Goal: Task Accomplishment & Management: Use online tool/utility

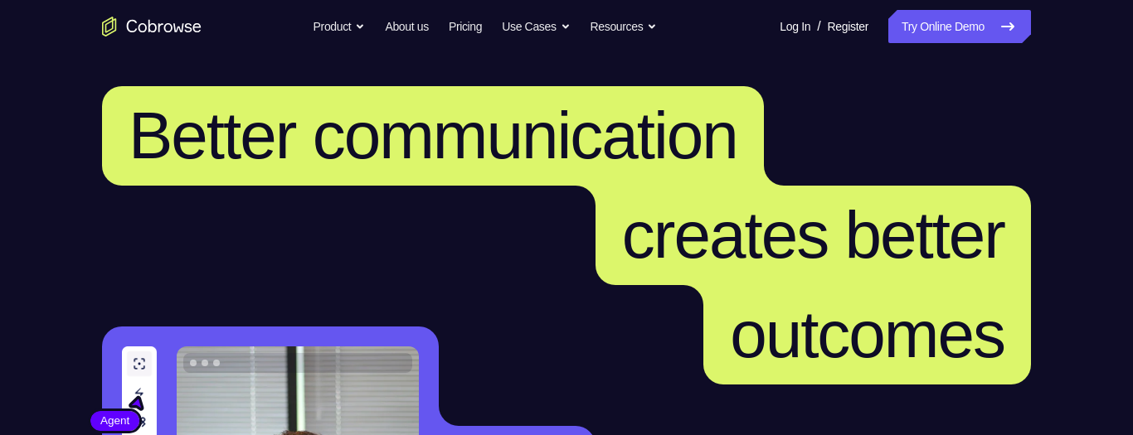
click at [927, 29] on link "Try Online Demo" at bounding box center [959, 26] width 143 height 33
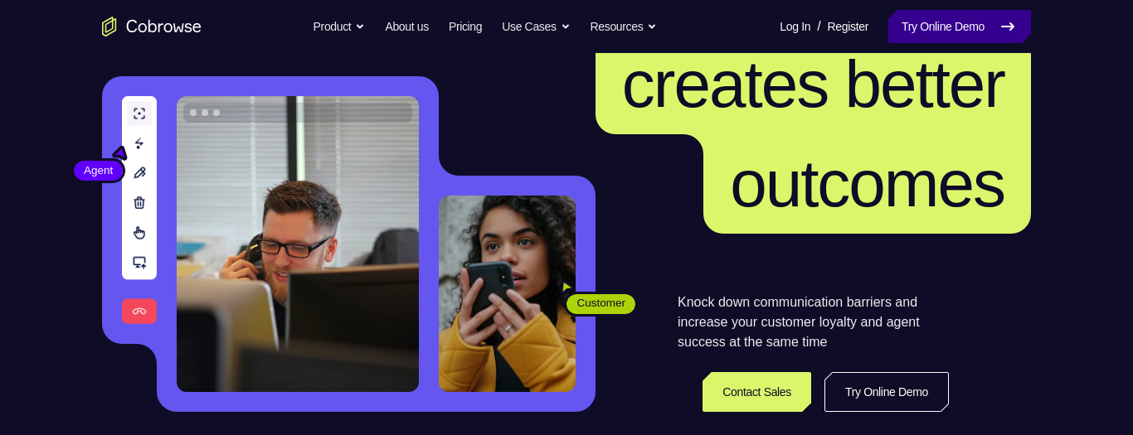
scroll to position [29, 0]
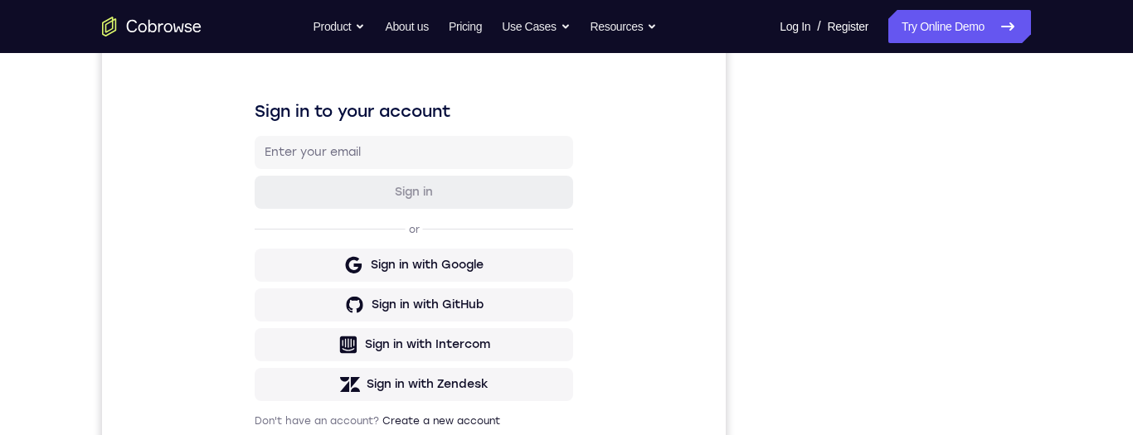
scroll to position [228, 0]
click at [213, 155] on div "Sign in to your account Sign in or Sign in with Google Sign in with GitHub Sign…" at bounding box center [413, 265] width 623 height 555
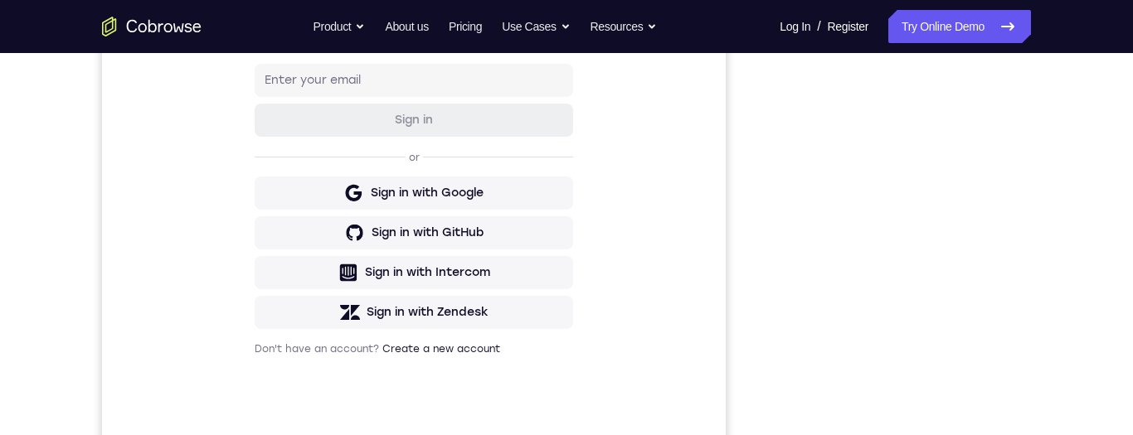
scroll to position [324, 0]
